Goal: Task Accomplishment & Management: Use online tool/utility

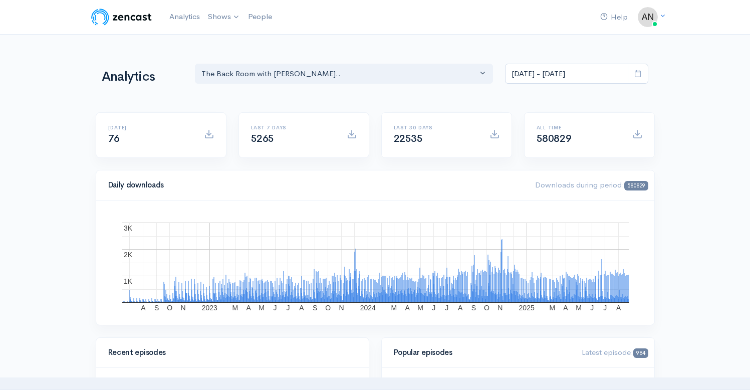
select select "10316"
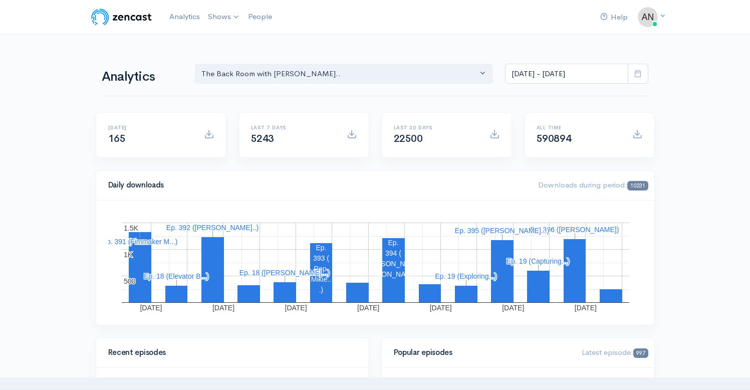
select select "10316"
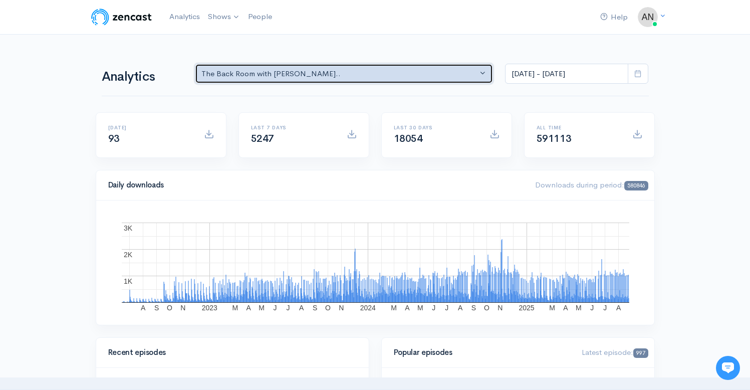
click at [289, 65] on button "The Back Room with [PERSON_NAME].." at bounding box center [344, 74] width 298 height 21
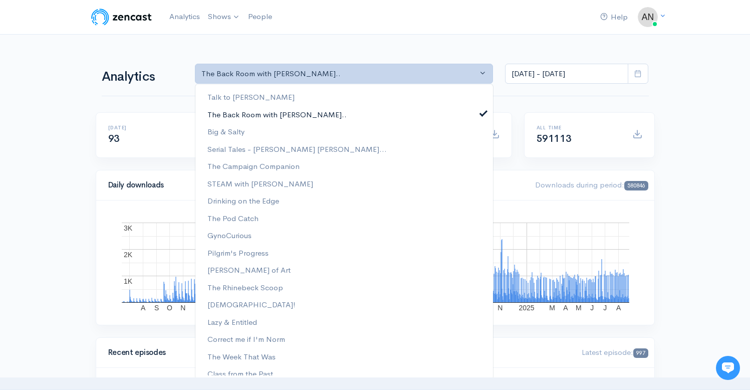
click at [481, 113] on span at bounding box center [483, 112] width 4 height 8
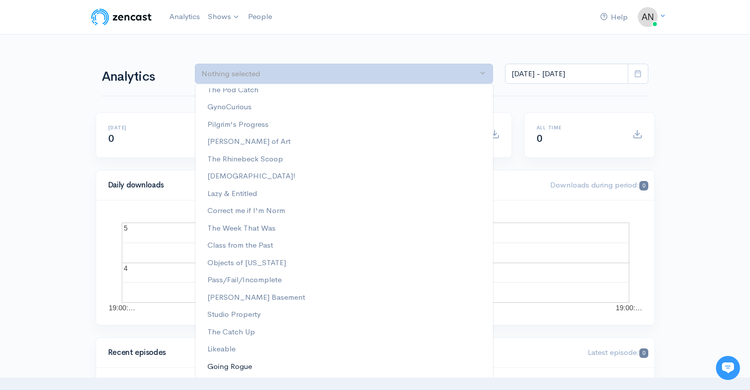
click at [219, 369] on span "Going Rogue" at bounding box center [229, 367] width 45 height 12
select select "15466"
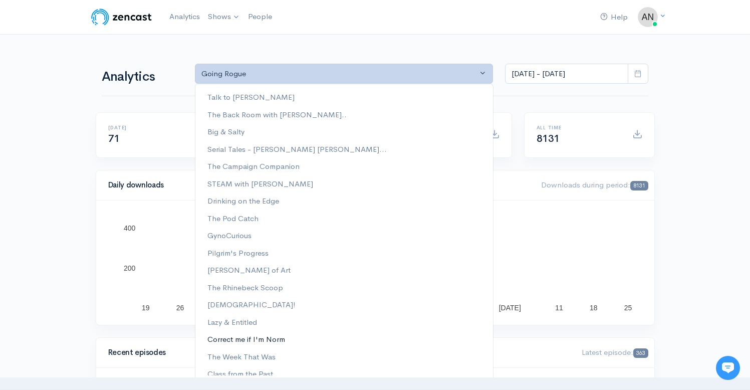
scroll to position [128, 0]
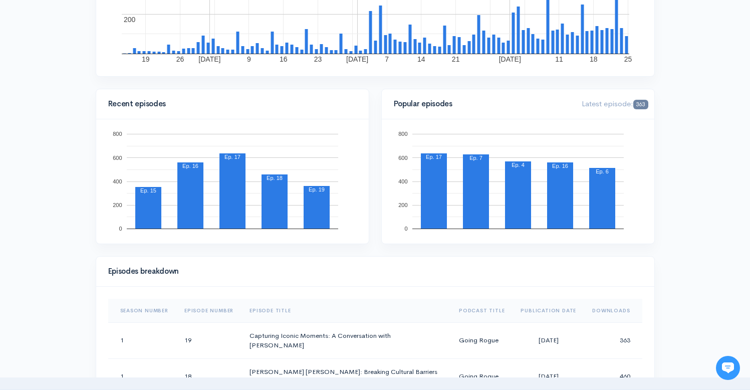
scroll to position [0, 0]
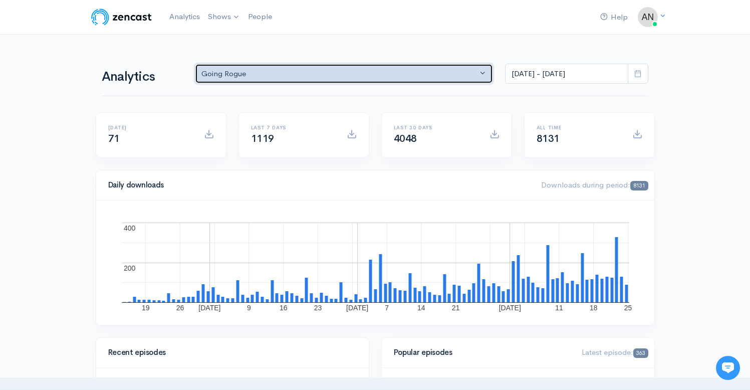
click at [304, 78] on div "Going Rogue" at bounding box center [339, 74] width 276 height 12
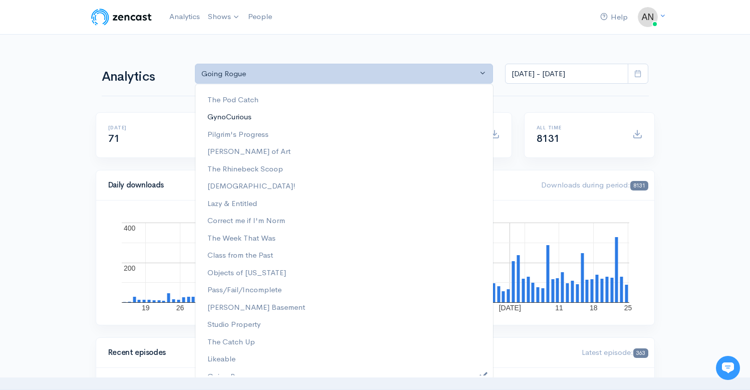
scroll to position [128, 0]
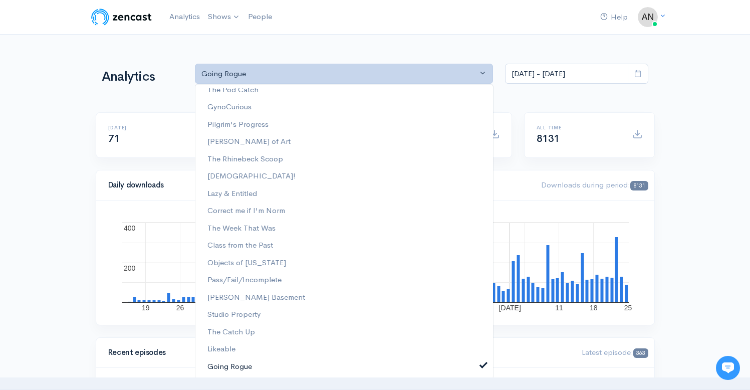
click at [481, 364] on span at bounding box center [483, 364] width 4 height 8
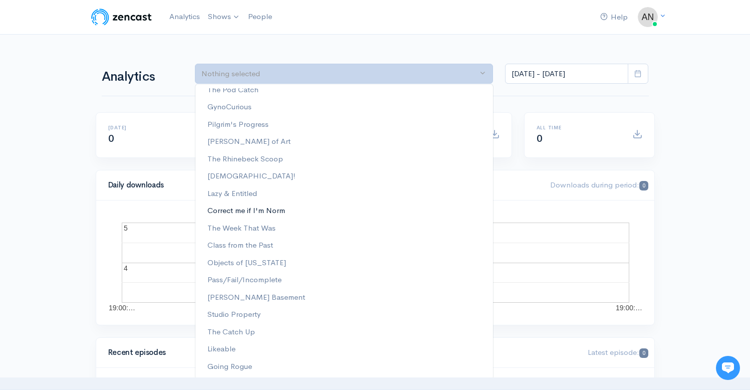
click at [264, 212] on span "Correct me if I'm Norm" at bounding box center [246, 211] width 78 height 12
select select "13974"
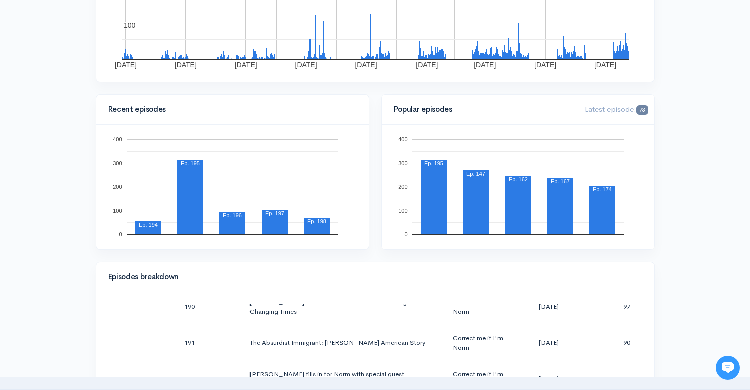
scroll to position [0, 0]
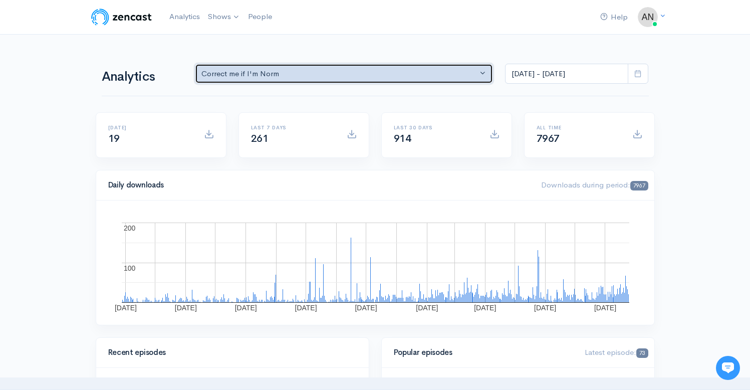
click at [279, 70] on div "Correct me if I'm Norm" at bounding box center [339, 74] width 276 height 12
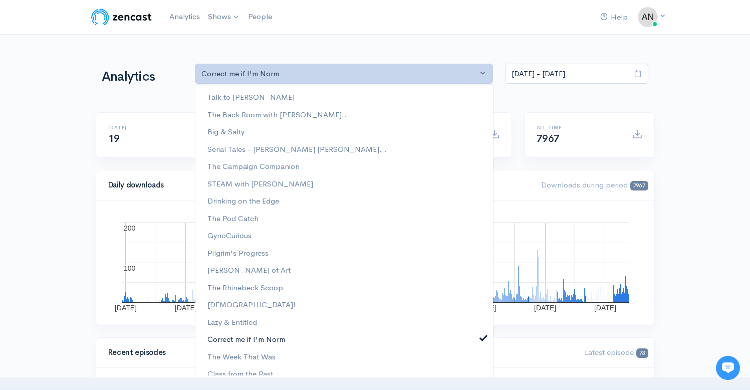
click at [480, 337] on link "Correct me if I'm Norm" at bounding box center [343, 339] width 297 height 18
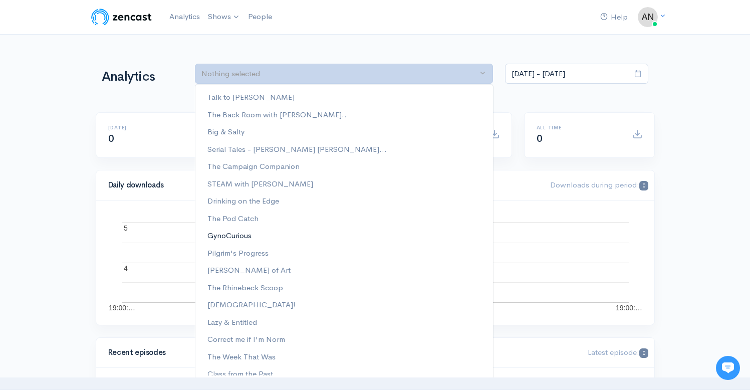
click at [245, 234] on span "GynoCurious" at bounding box center [229, 235] width 44 height 12
select select "12646"
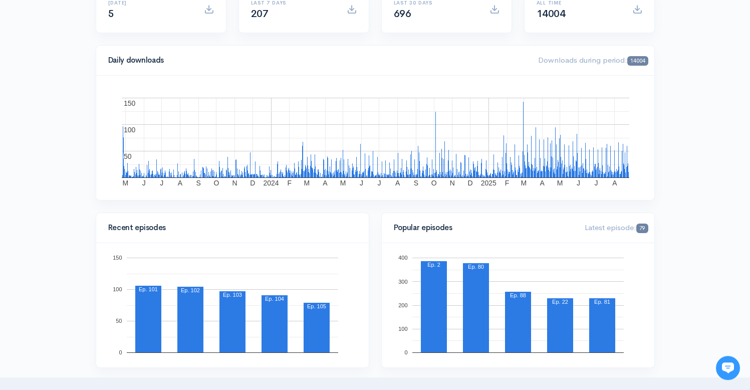
scroll to position [0, 0]
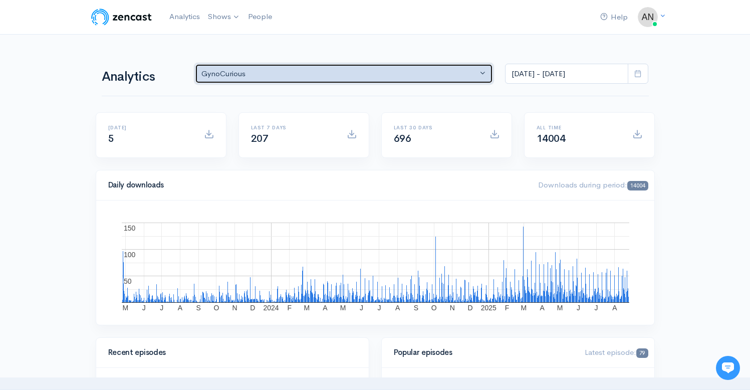
click at [261, 71] on div "GynoCurious" at bounding box center [339, 74] width 276 height 12
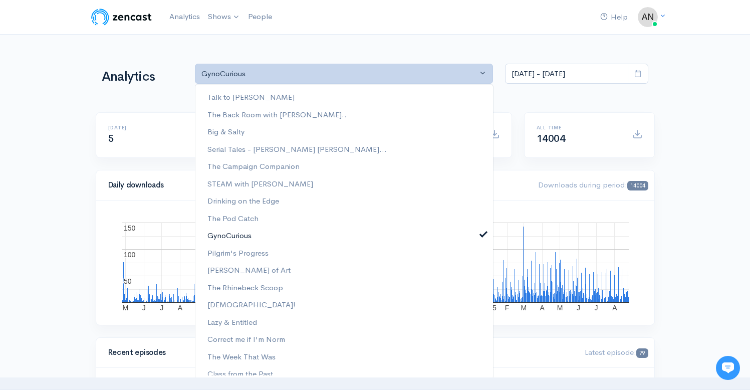
click at [479, 237] on link "GynoCurious" at bounding box center [343, 235] width 297 height 18
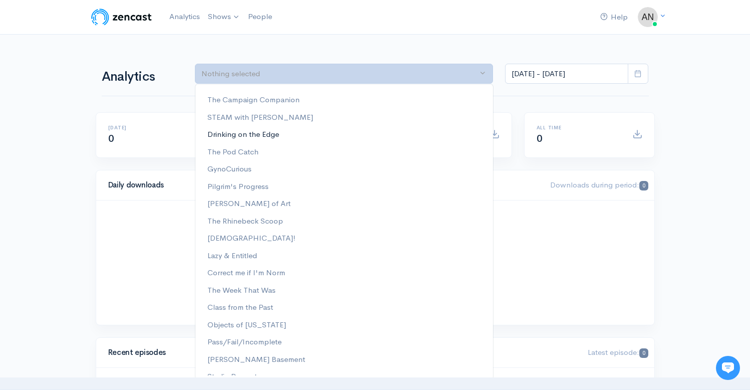
scroll to position [98, 0]
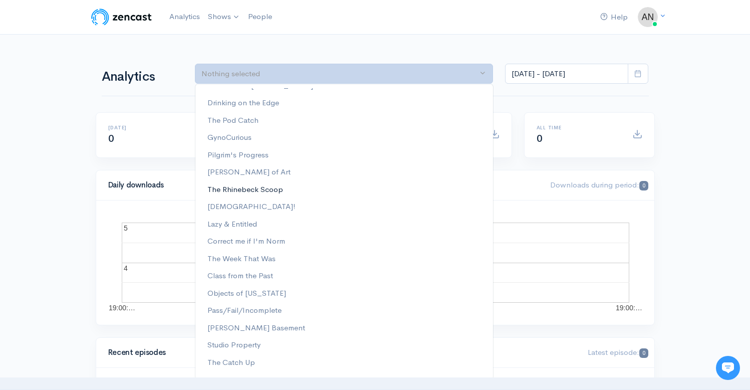
click at [283, 185] on link "The Rhinebeck Scoop" at bounding box center [343, 190] width 297 height 18
select select "13481"
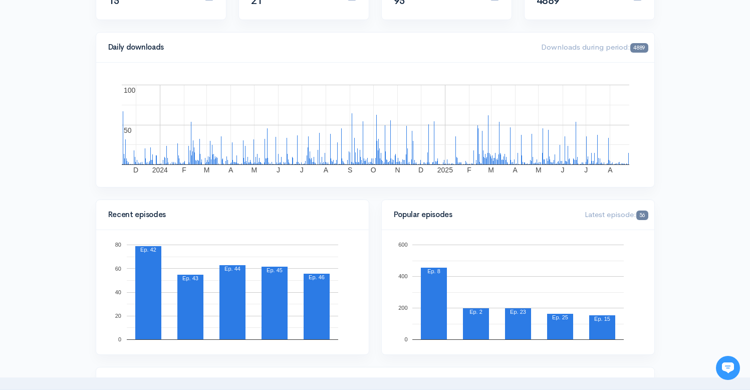
scroll to position [56, 0]
